Goal: Check status: Check status

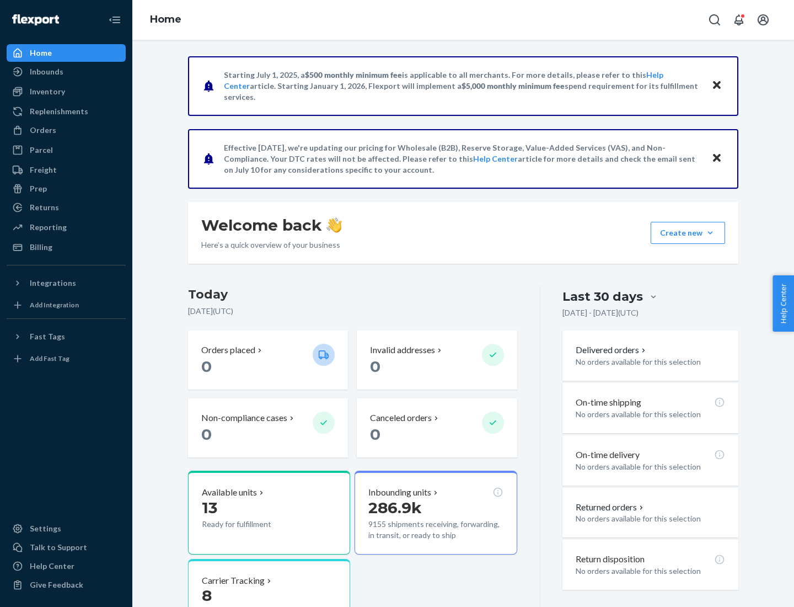
click at [711, 233] on button "Create new Create new inbound Create new order Create new product" at bounding box center [688, 233] width 74 height 22
click at [46, 72] on div "Inbounds" at bounding box center [47, 71] width 34 height 11
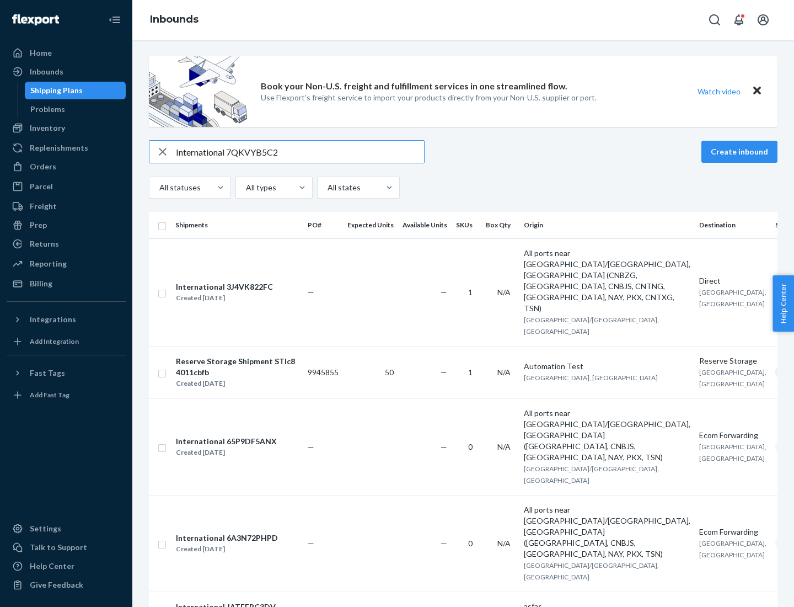
type input "International 7QKVYB5C29"
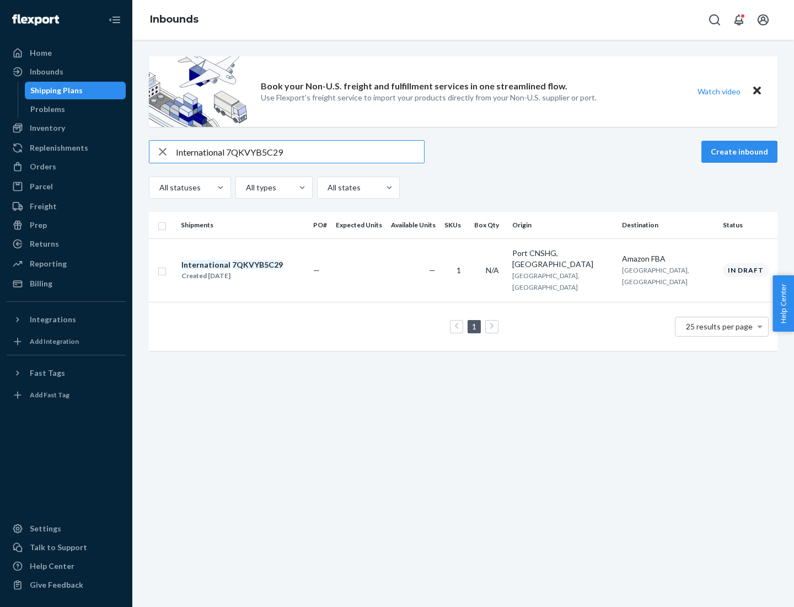
click at [251, 270] on div "Created [DATE]" at bounding box center [233, 275] width 102 height 11
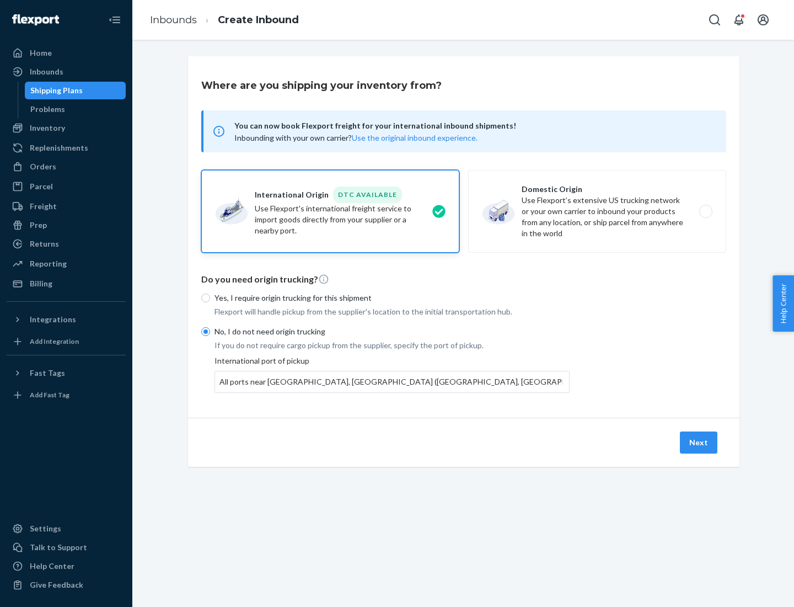
click at [700, 442] on button "Next" at bounding box center [699, 442] width 38 height 22
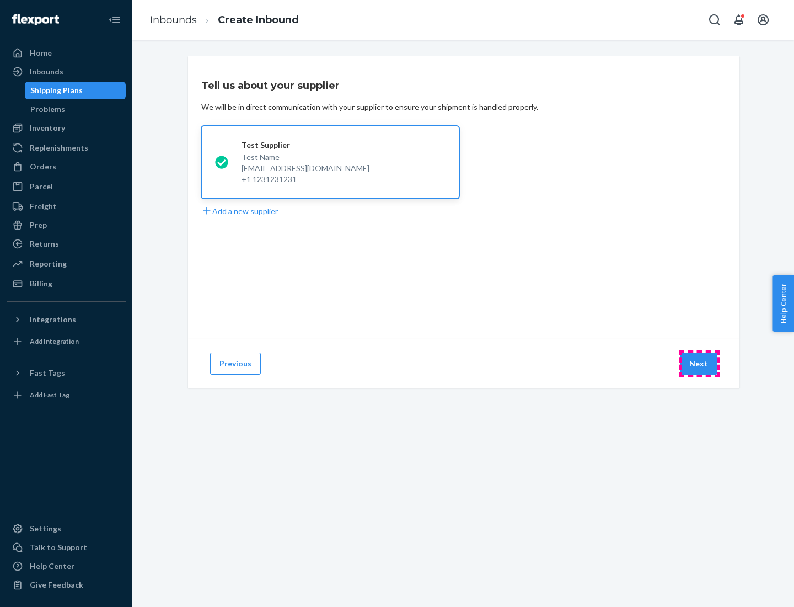
click at [700, 364] on button "Next" at bounding box center [699, 364] width 38 height 22
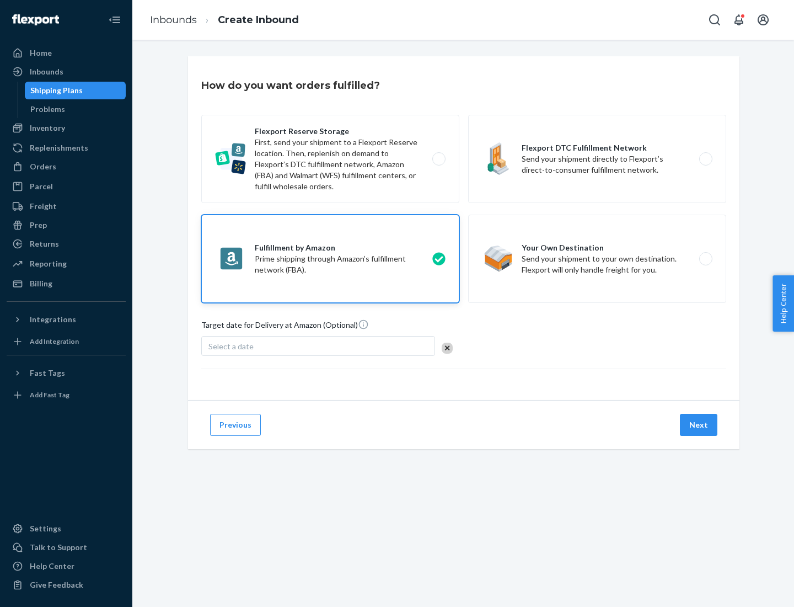
click at [700, 425] on button "Next" at bounding box center [699, 425] width 38 height 22
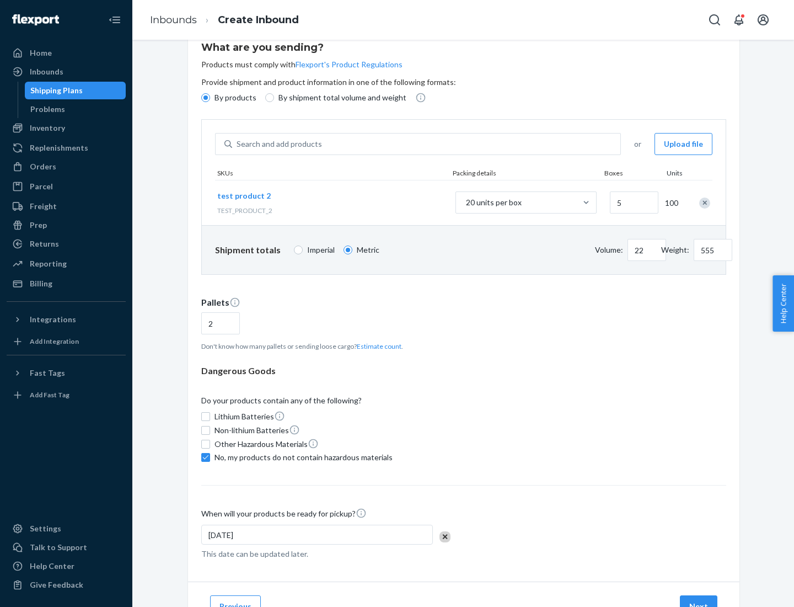
scroll to position [88, 0]
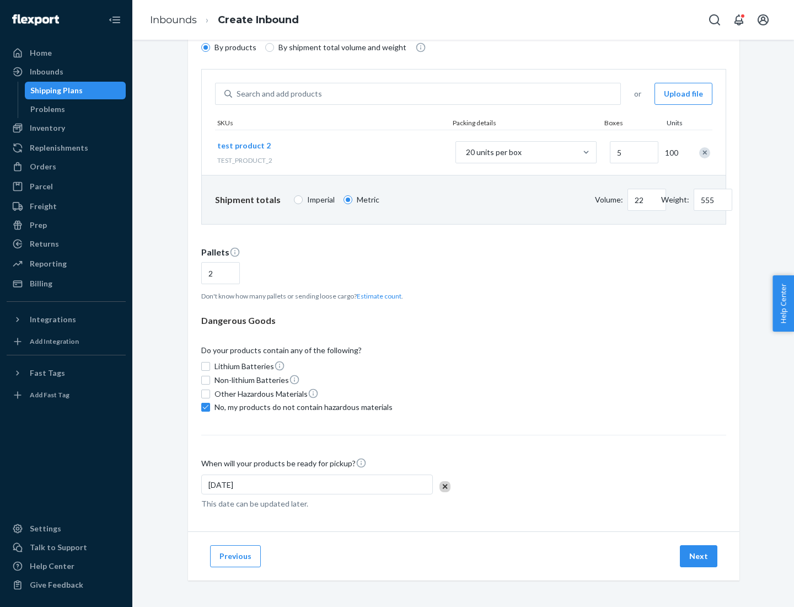
click at [700, 556] on button "Next" at bounding box center [699, 556] width 38 height 22
